Goal: Find specific page/section: Find specific page/section

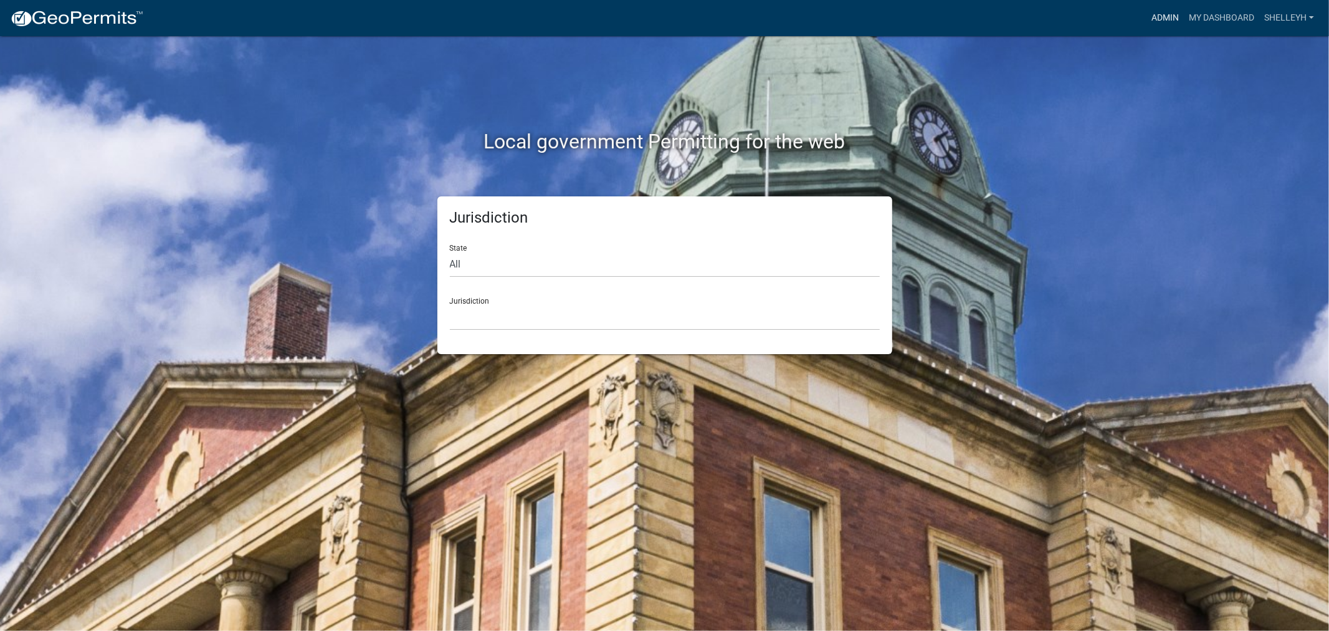
click at [1163, 17] on link "Admin" at bounding box center [1165, 18] width 37 height 24
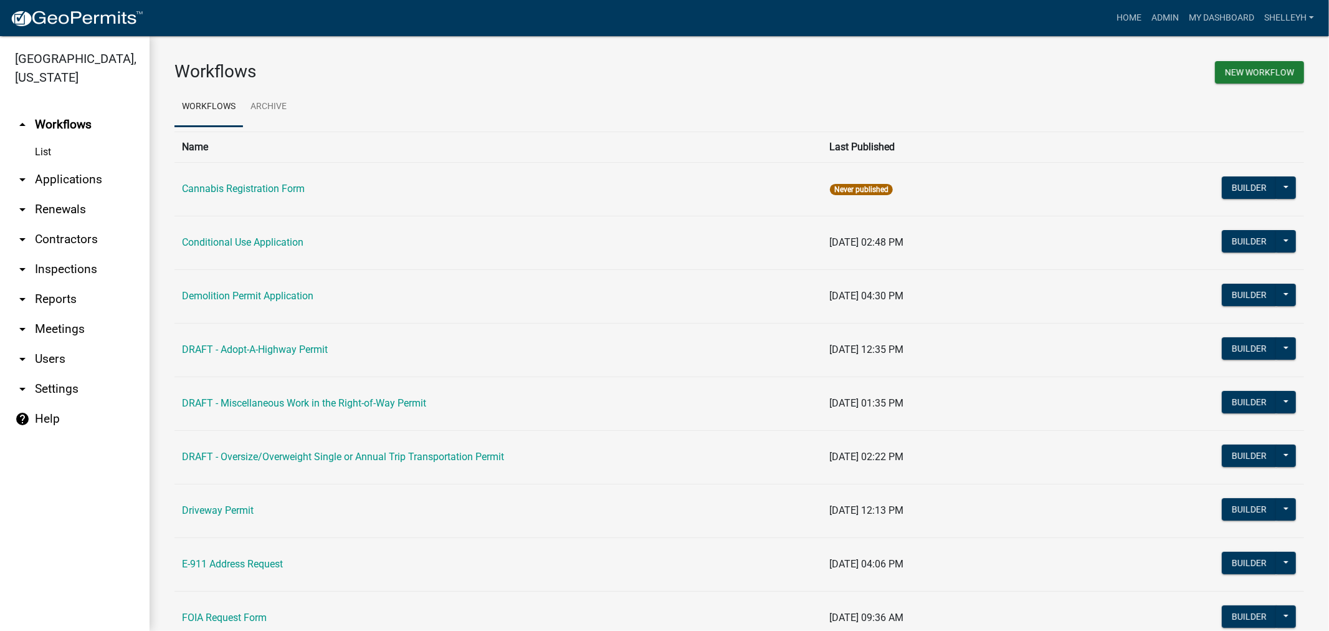
click at [63, 176] on link "arrow_drop_down Applications" at bounding box center [75, 180] width 150 height 30
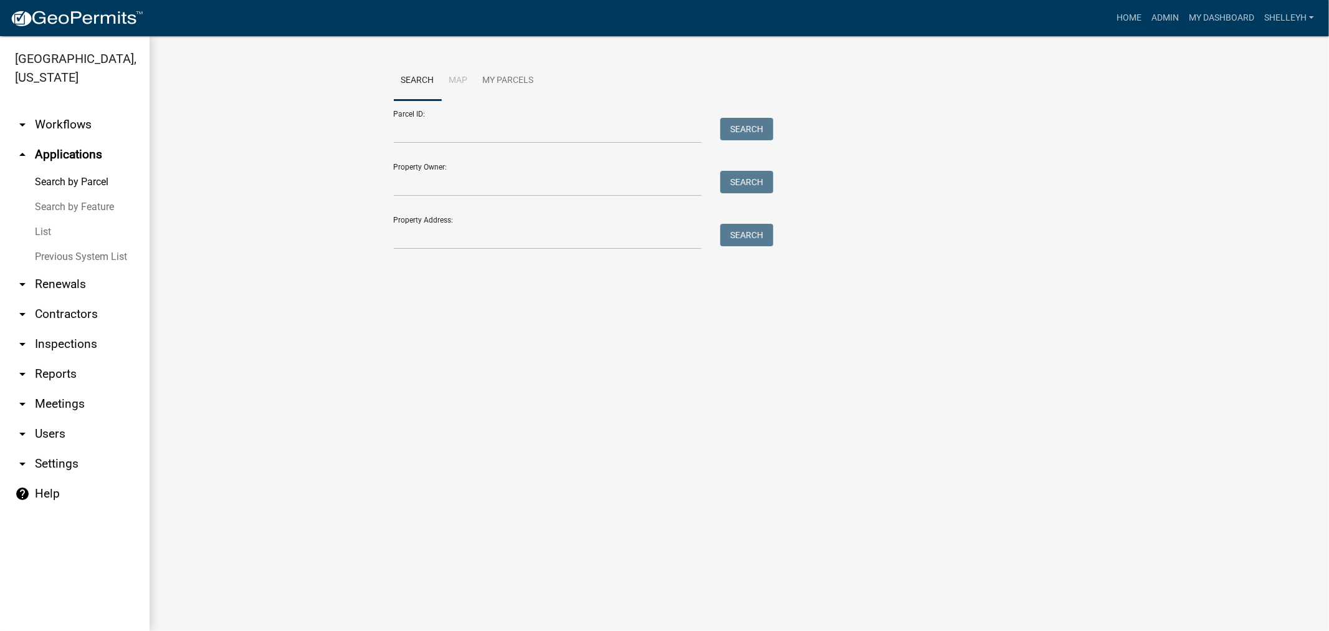
click at [42, 236] on link "List" at bounding box center [75, 231] width 150 height 25
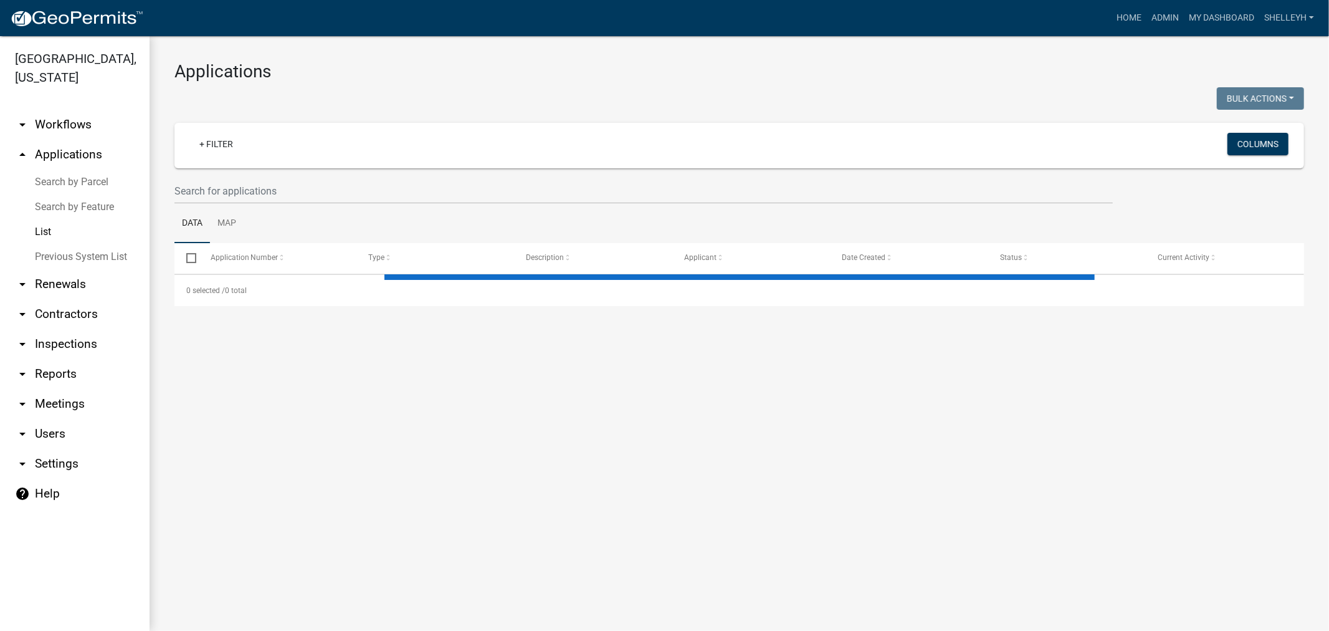
select select "1: 25"
